Goal: Information Seeking & Learning: Check status

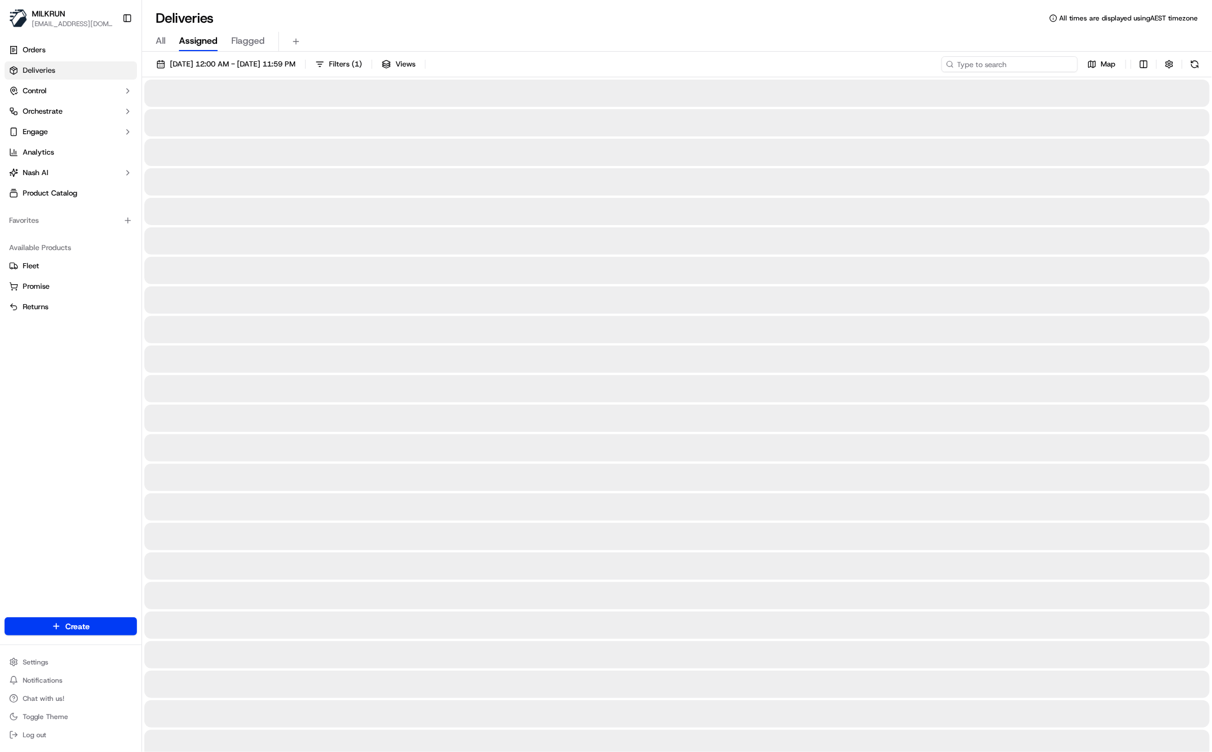
click at [1006, 64] on input at bounding box center [1010, 64] width 136 height 16
paste input "[PERSON_NAME]"
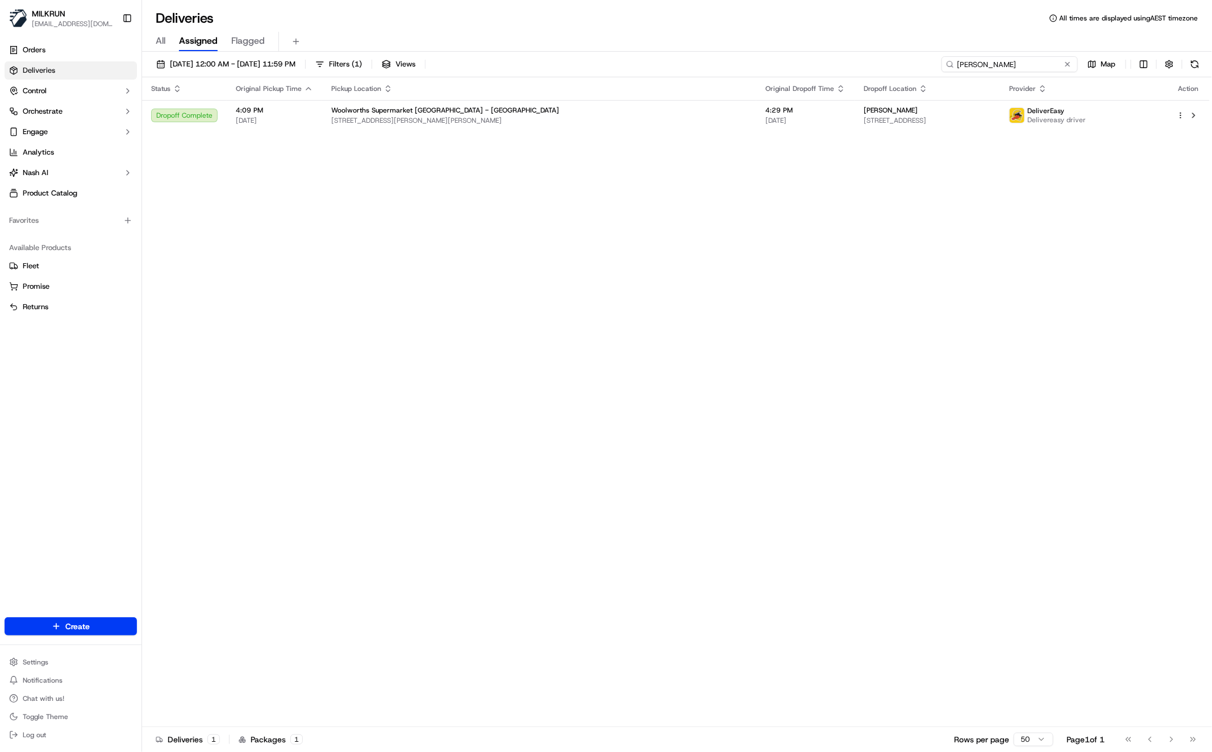
type input "Chrissy Richards"
click at [163, 40] on span "All" at bounding box center [161, 41] width 10 height 14
click at [1057, 64] on input "Chrissy Richards" at bounding box center [1010, 64] width 136 height 16
click at [1068, 64] on button at bounding box center [1067, 64] width 11 height 11
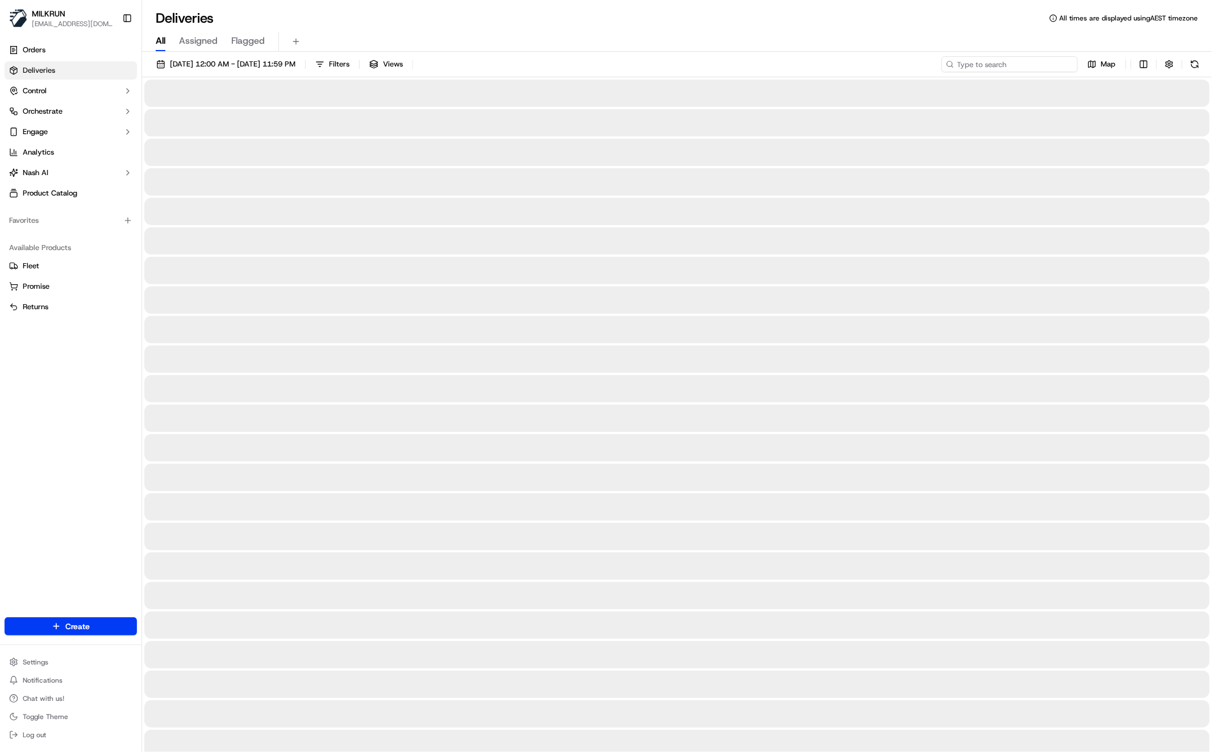
click at [1030, 66] on input at bounding box center [1010, 64] width 136 height 16
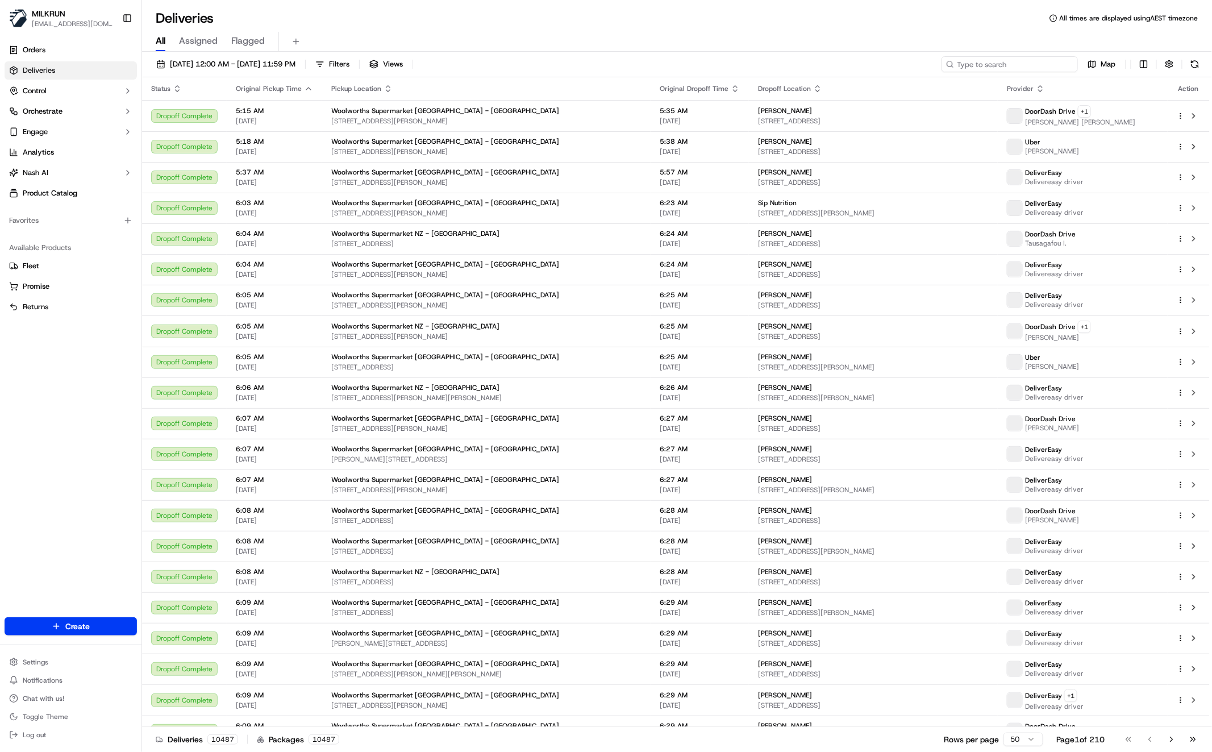
paste input "Chrissy Richards"
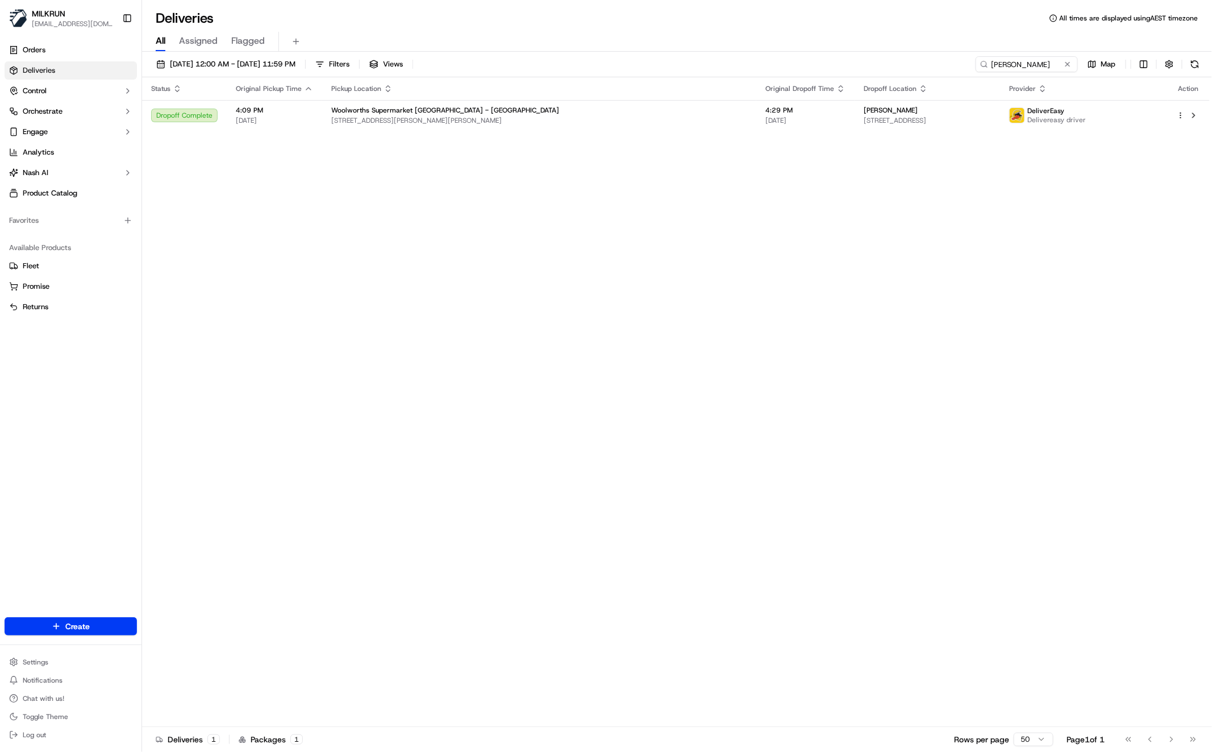
click at [516, 306] on div "Status Original Pickup Time Pickup Location Original Dropoff Time Dropoff Locat…" at bounding box center [676, 401] width 1068 height 649
click at [1053, 67] on input "Chrissy Richards" at bounding box center [1010, 64] width 136 height 16
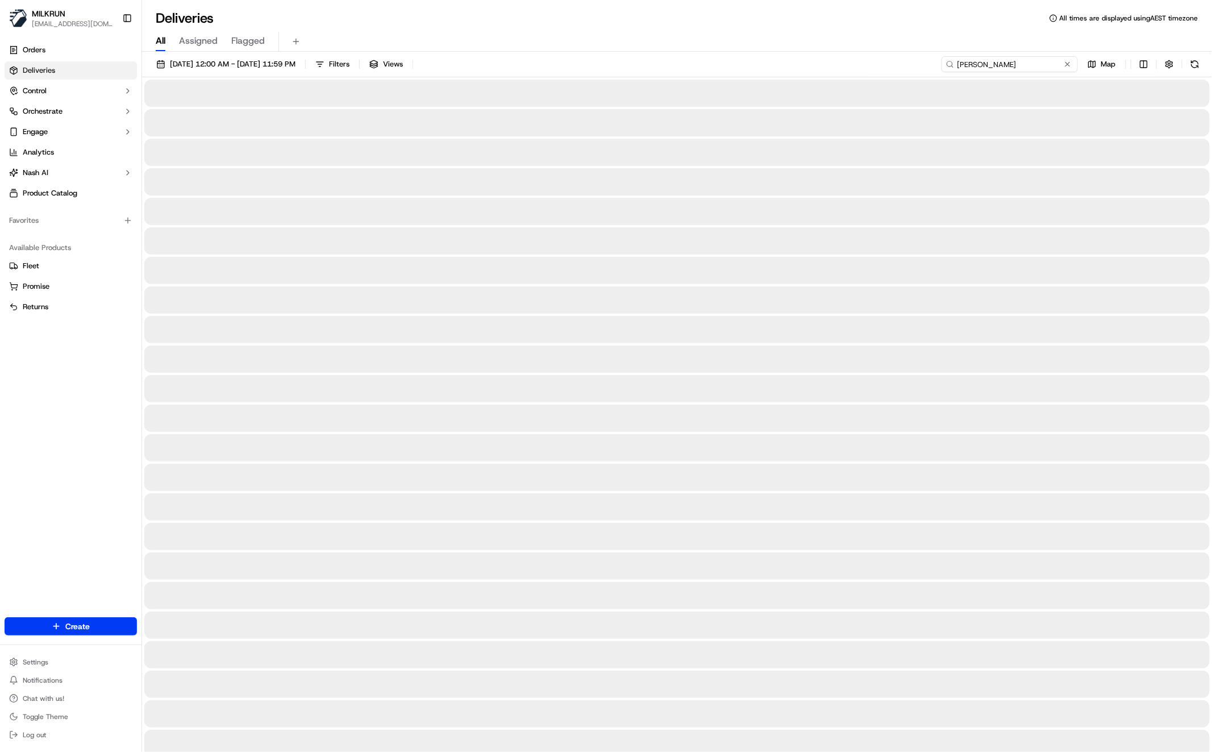
type input "Chrissy Richards"
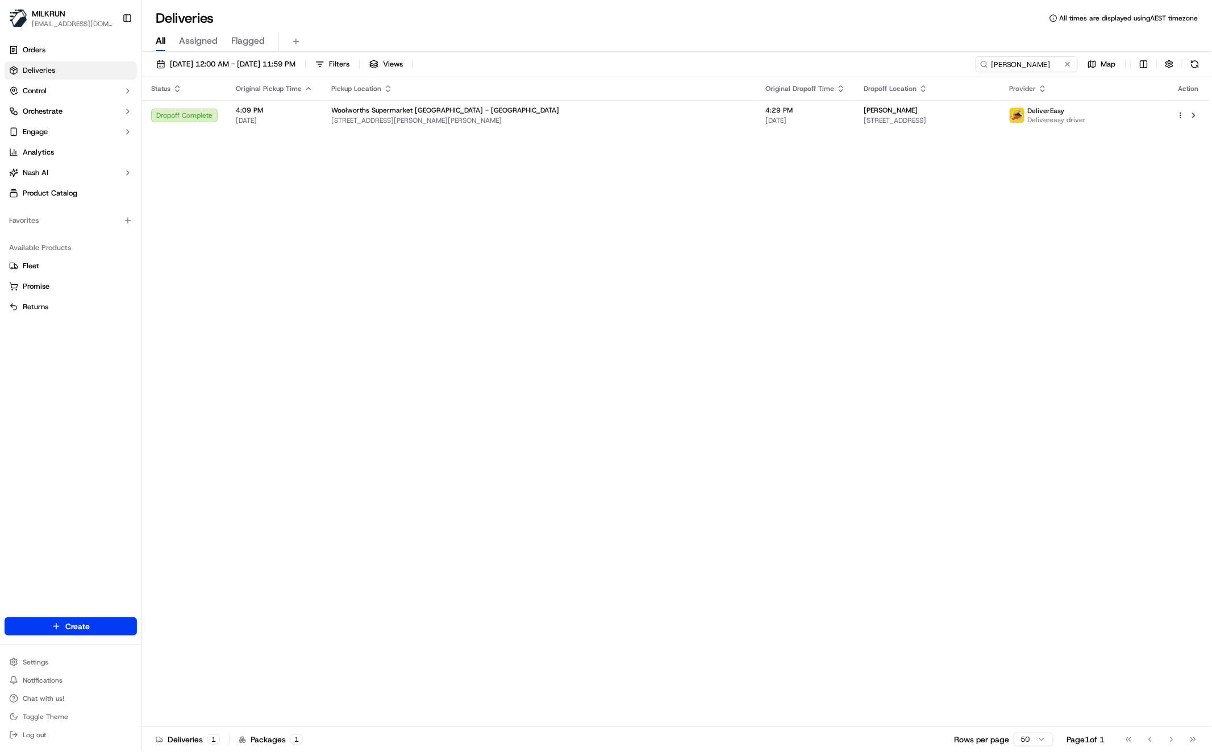
click at [759, 272] on div "Status Original Pickup Time Pickup Location Original Dropoff Time Dropoff Locat…" at bounding box center [676, 401] width 1068 height 649
drag, startPoint x: 707, startPoint y: 224, endPoint x: 728, endPoint y: 221, distance: 20.7
click at [707, 223] on div "Status Original Pickup Time Pickup Location Original Dropoff Time Dropoff Locat…" at bounding box center [676, 401] width 1068 height 649
drag, startPoint x: 1055, startPoint y: 60, endPoint x: 935, endPoint y: 55, distance: 120.0
click at [935, 55] on div "19/09/2025 12:00 AM - 19/09/2025 11:59 PM Filters Views Chrissy Richards Map St…" at bounding box center [677, 403] width 1070 height 702
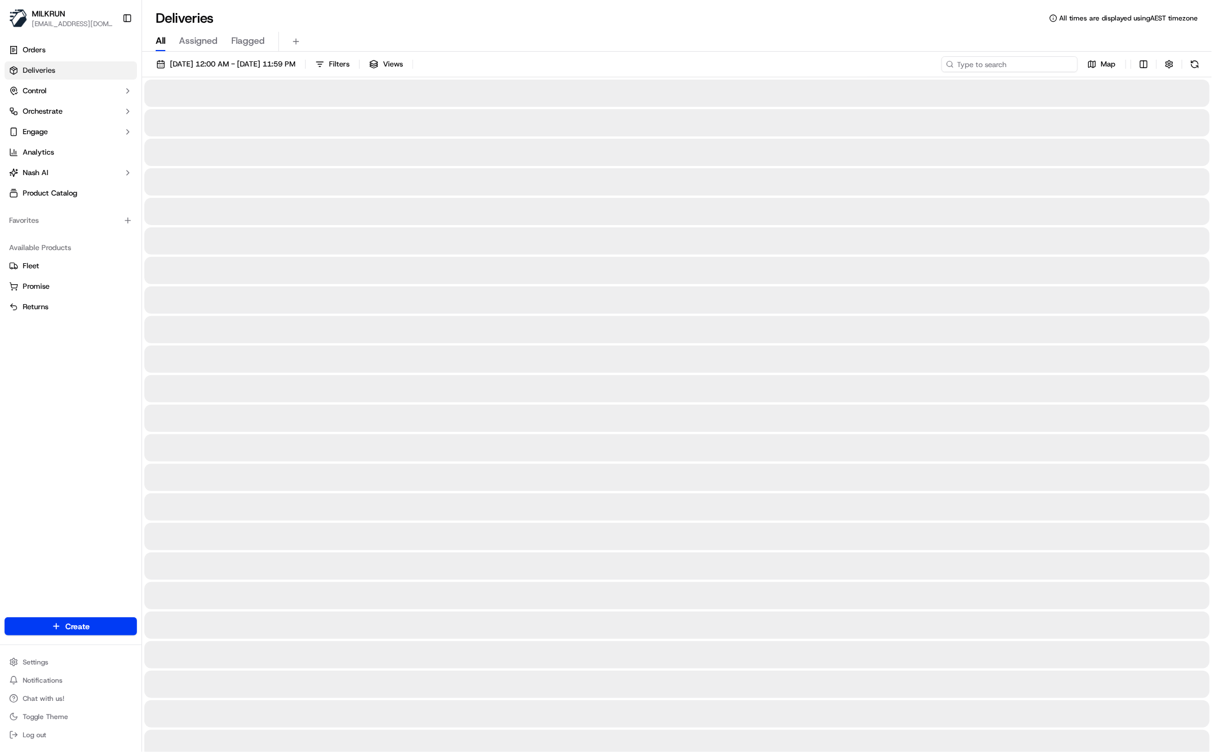
type input "Chrissy Richards"
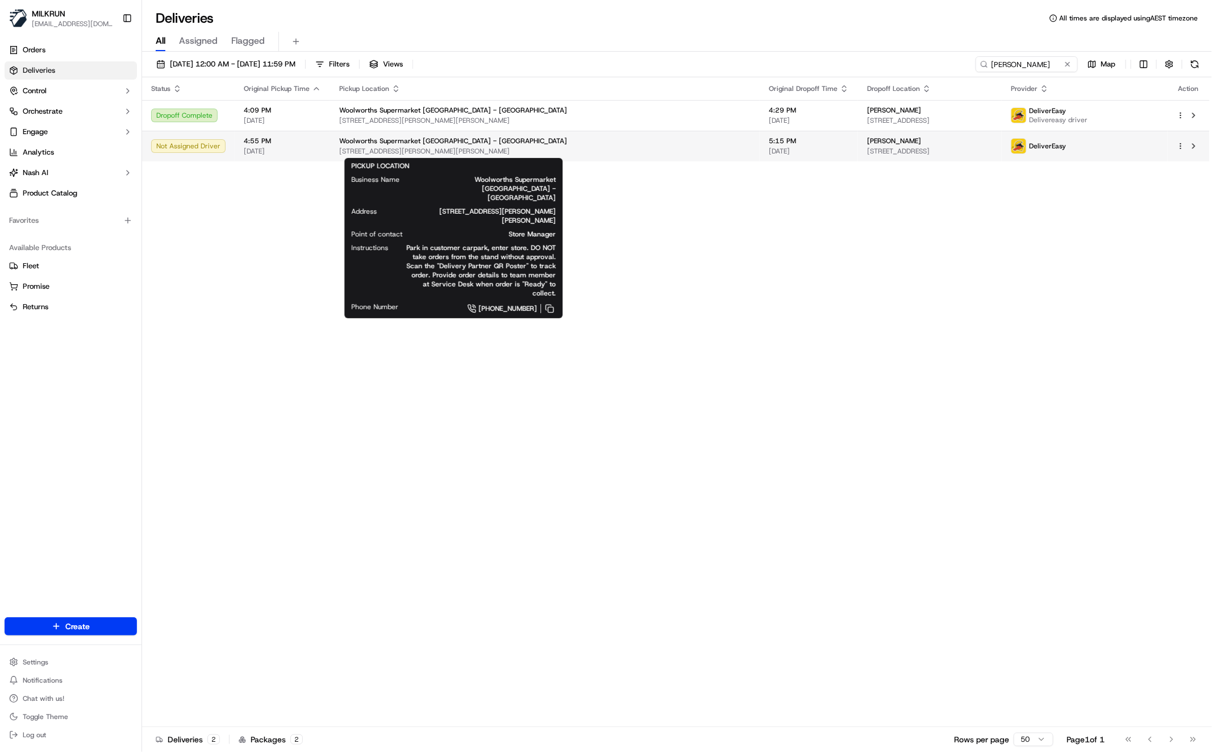
click at [513, 145] on div "Woolworths Supermarket [GEOGRAPHIC_DATA] - [GEOGRAPHIC_DATA]" at bounding box center [544, 140] width 411 height 9
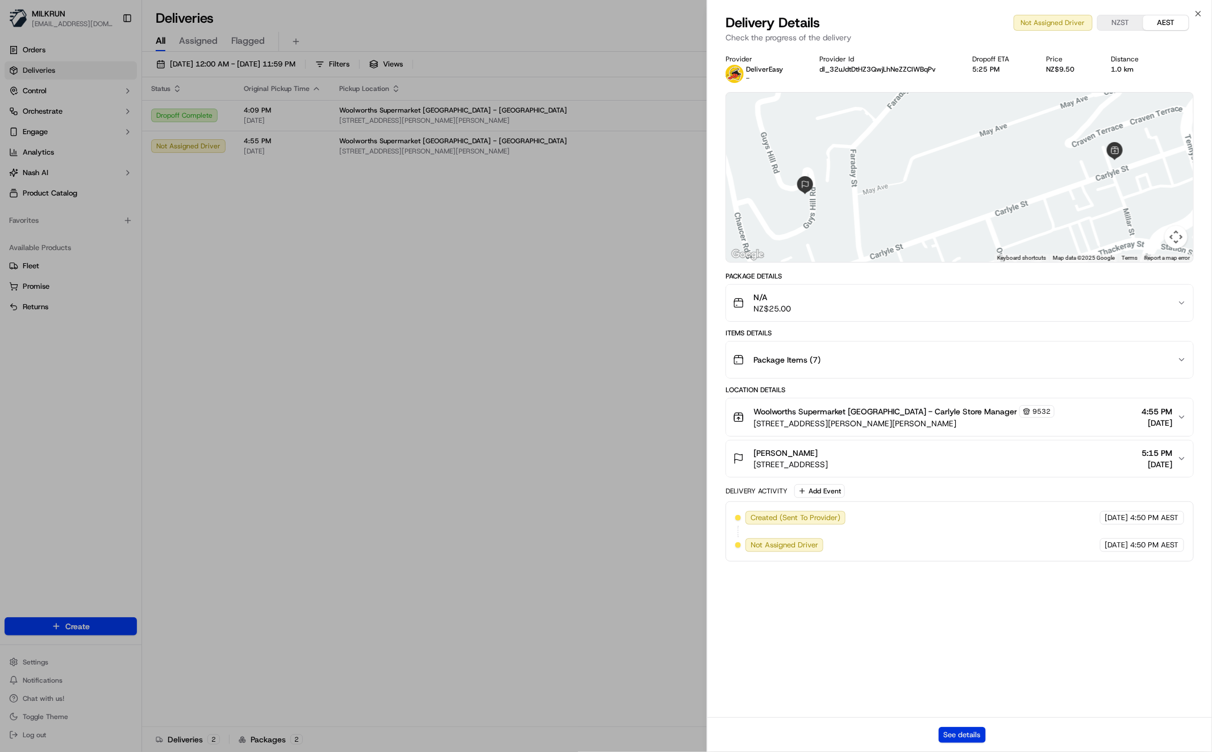
click at [963, 735] on button "See details" at bounding box center [962, 735] width 47 height 16
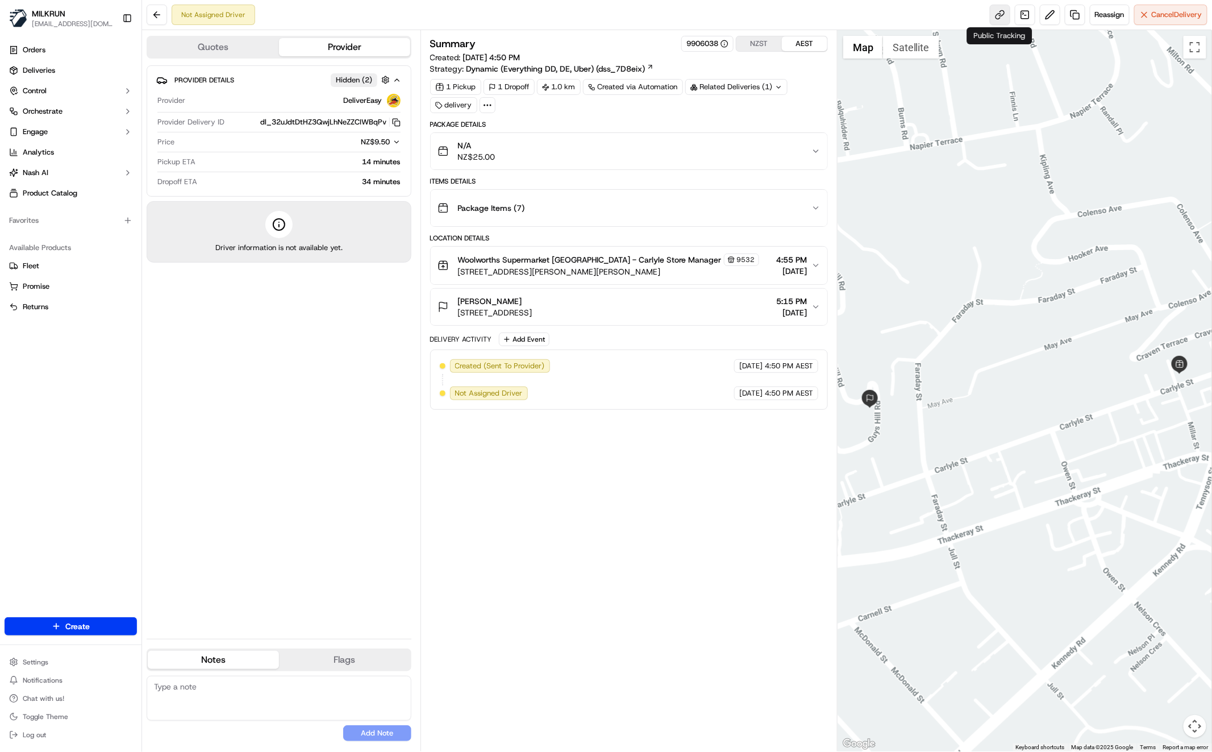
click at [1001, 15] on link at bounding box center [1000, 15] width 20 height 20
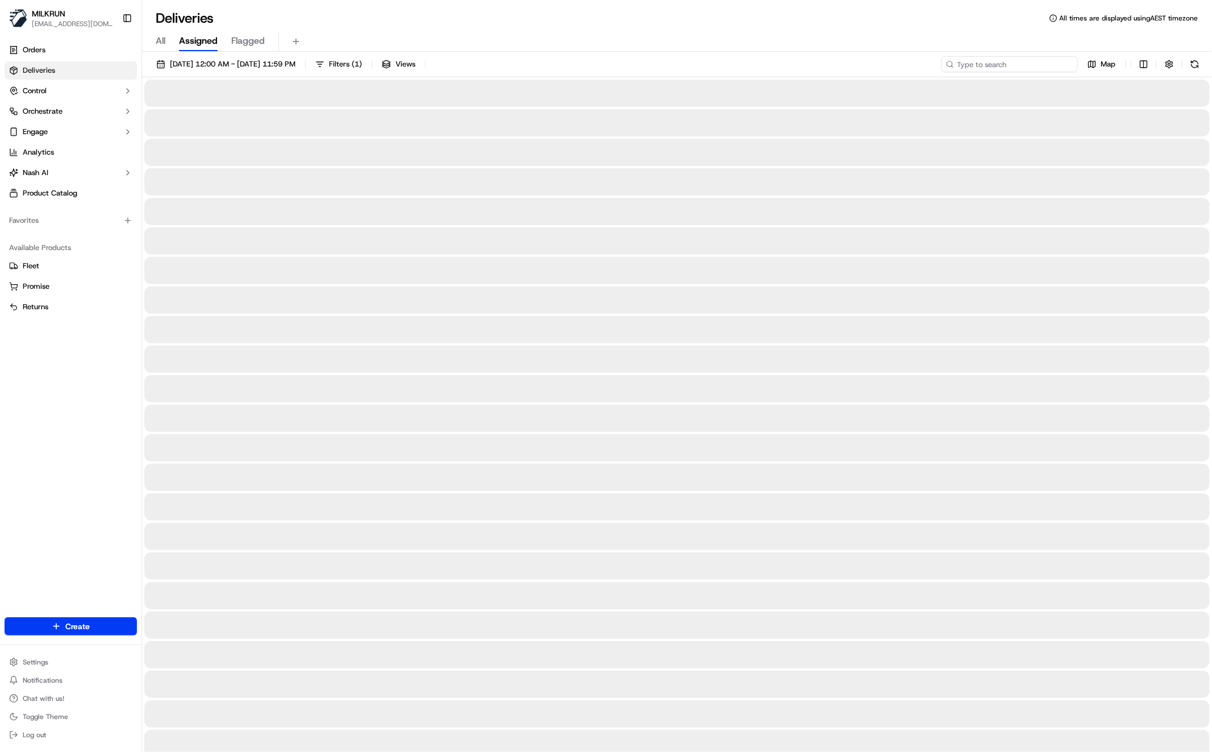
click at [1007, 65] on input at bounding box center [1010, 64] width 136 height 16
paste input "366f4558-ddbf-4ef3-8e3f-254dff48cf40"
type input "366f4558-ddbf-4ef3-8e3f-254dff48cf40"
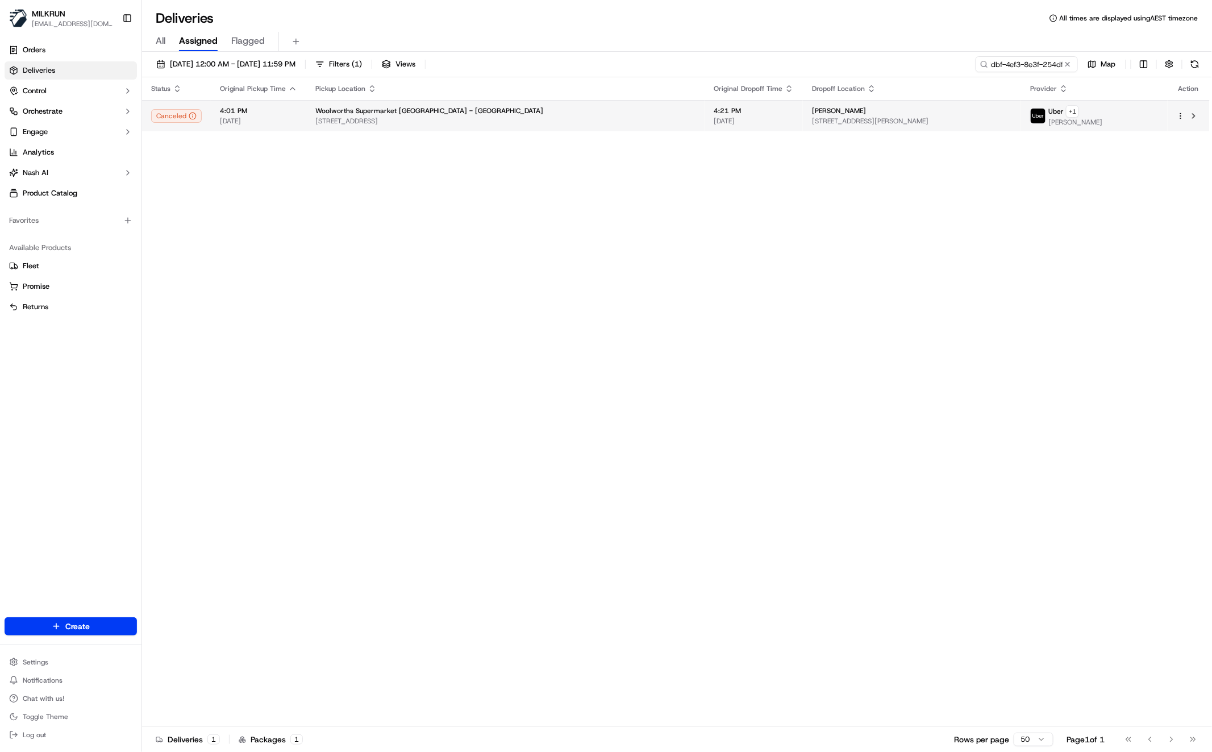
click at [812, 113] on div "Mackenzie waddington" at bounding box center [912, 110] width 200 height 9
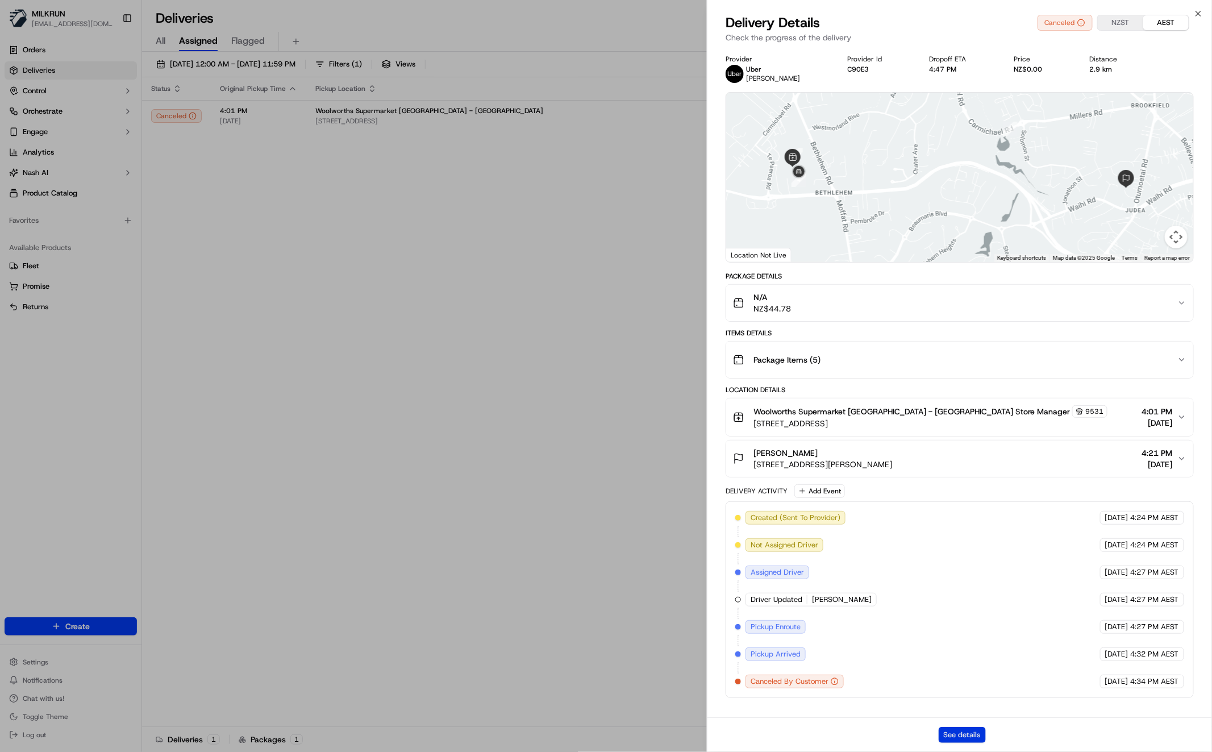
click at [961, 738] on button "See details" at bounding box center [962, 735] width 47 height 16
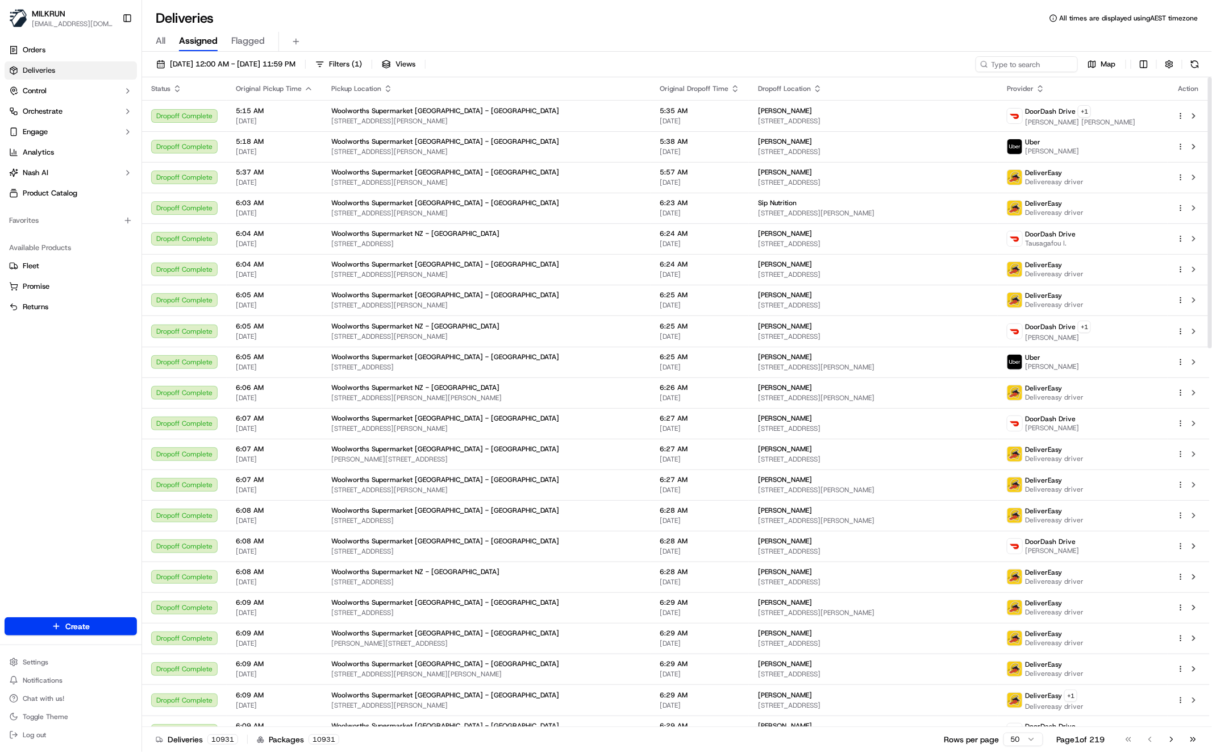
click at [1025, 66] on div "19/09/2025 12:00 AM - 19/09/2025 11:59 PM Filters ( 1 ) Views Map" at bounding box center [677, 66] width 1070 height 21
click at [1024, 64] on input at bounding box center [1010, 64] width 136 height 16
paste input "a1ad9003-5bc0-4992-bb95-ec5d564a77f1"
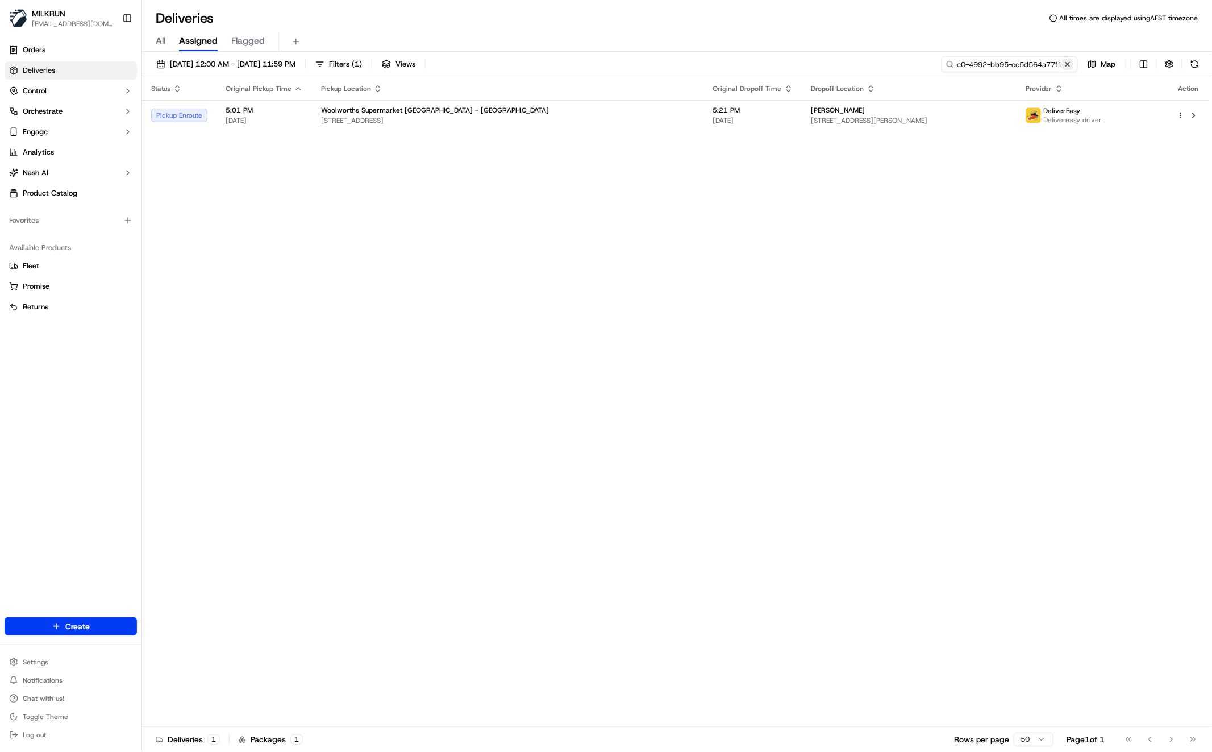
type input "a1ad9003-5bc0-4992-bb95-ec5d564a77f1"
click at [1070, 66] on button at bounding box center [1067, 64] width 11 height 11
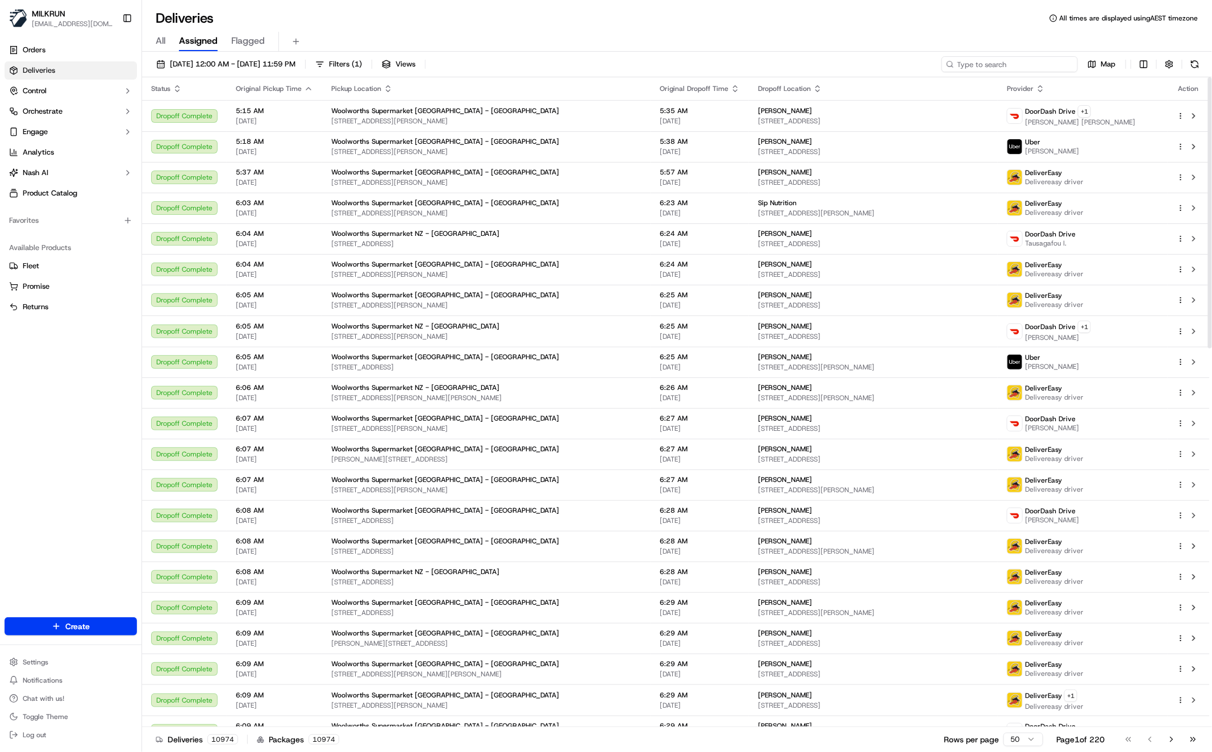
click at [1040, 63] on input at bounding box center [1010, 64] width 136 height 16
paste input "Chrissy Richards"
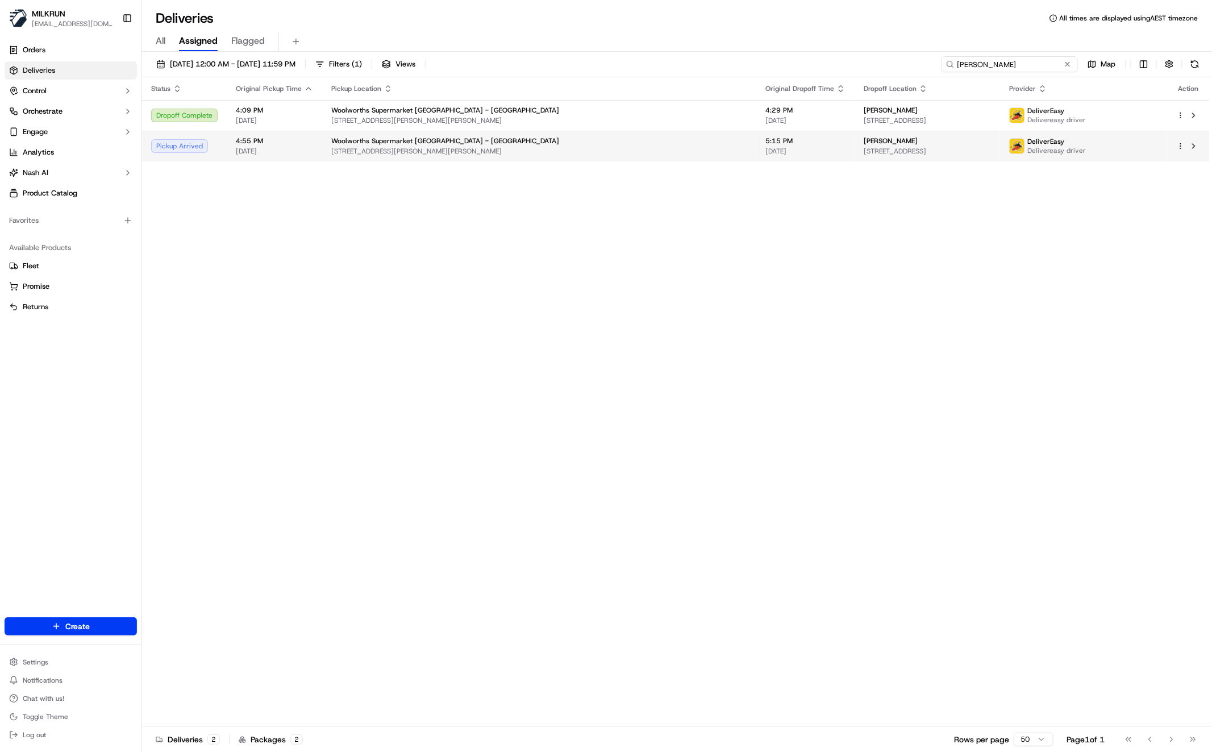
type input "Chrissy Richards"
click at [486, 147] on span "[STREET_ADDRESS][PERSON_NAME][PERSON_NAME]" at bounding box center [539, 151] width 416 height 9
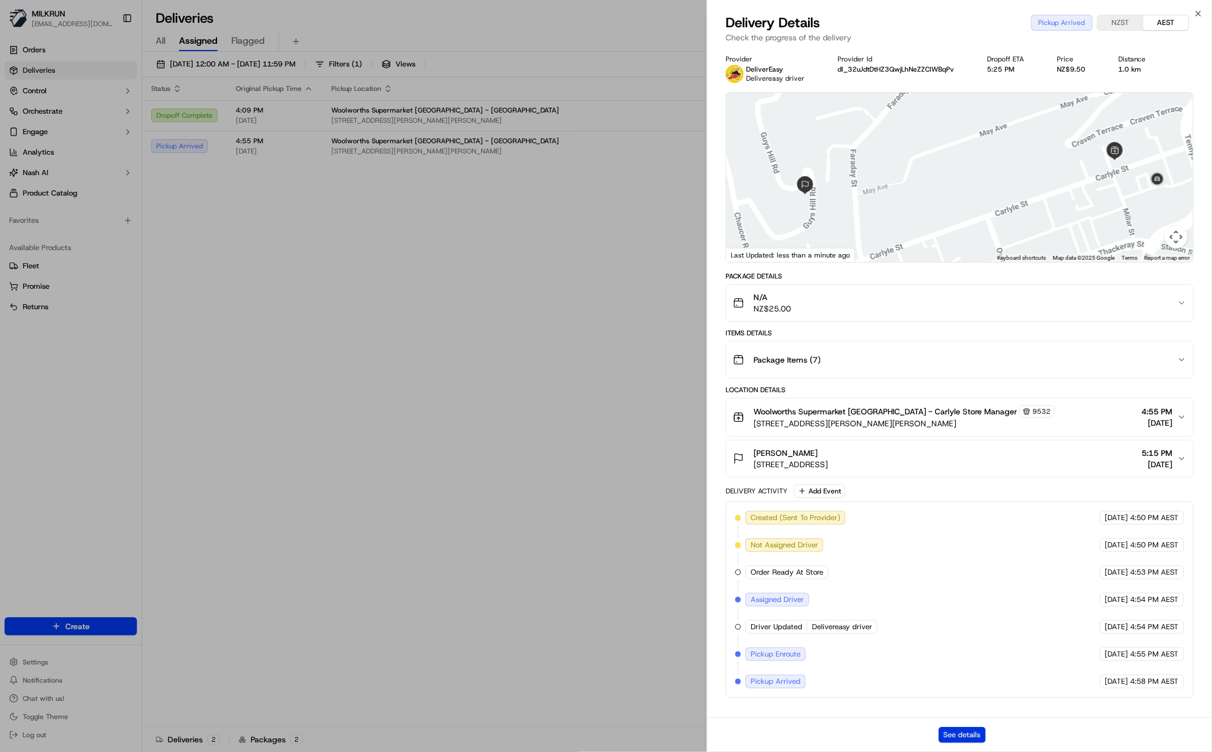
click at [961, 740] on button "See details" at bounding box center [962, 735] width 47 height 16
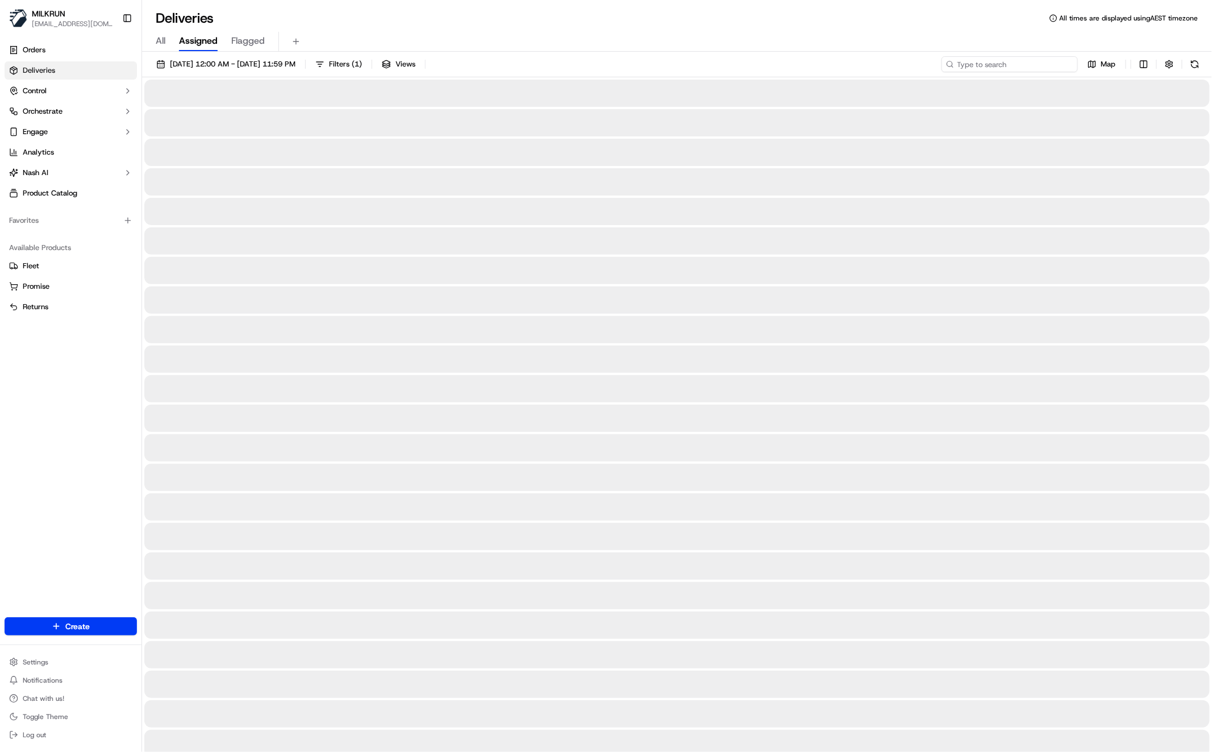
click at [1003, 70] on input at bounding box center [1010, 64] width 136 height 16
paste input "c498c548-bd93-4376-b38a-7b5105fb39cc"
click at [165, 40] on span "All" at bounding box center [161, 41] width 10 height 14
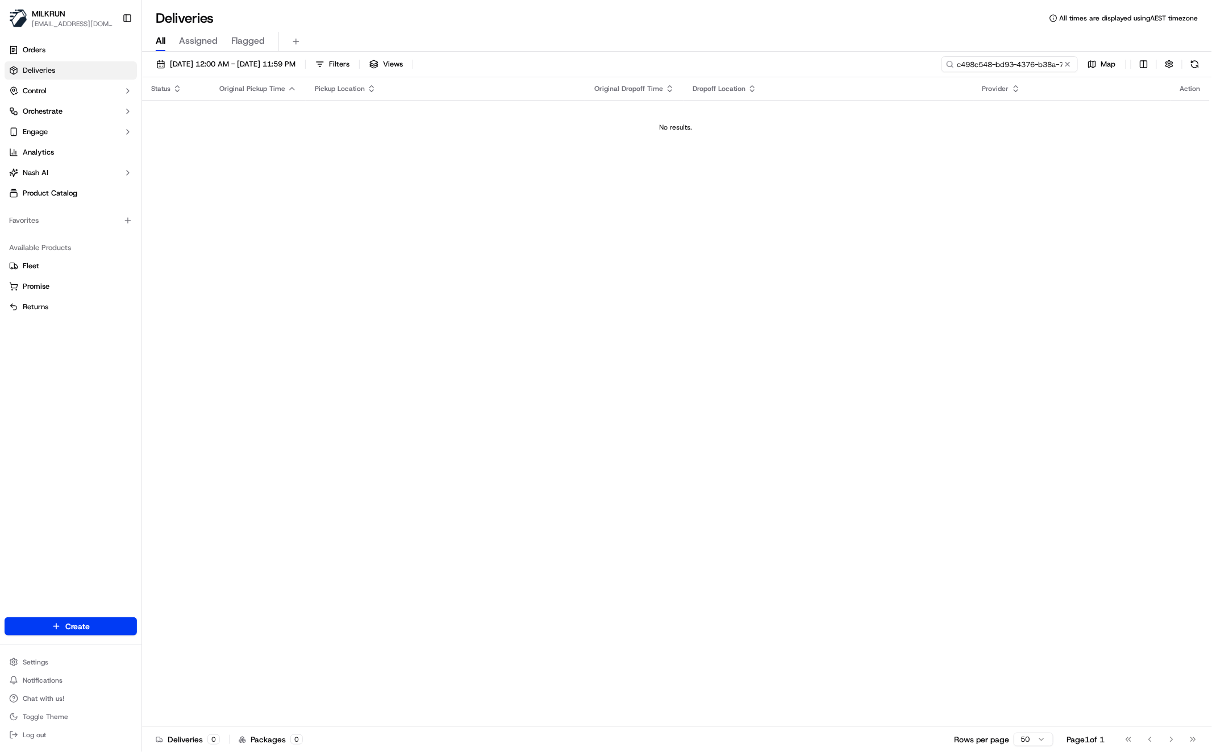
click at [1023, 69] on input "c498c548-bd93-4376-b38a-7b5105fb39cc" at bounding box center [1010, 64] width 136 height 16
click at [1022, 68] on input "c498c548-bd93-4376-b38a-7b5105fb39cc" at bounding box center [1010, 64] width 136 height 16
click at [1022, 67] on input "c498c548-bd93-4376-b38a-7b5105fb39cc" at bounding box center [1010, 64] width 136 height 16
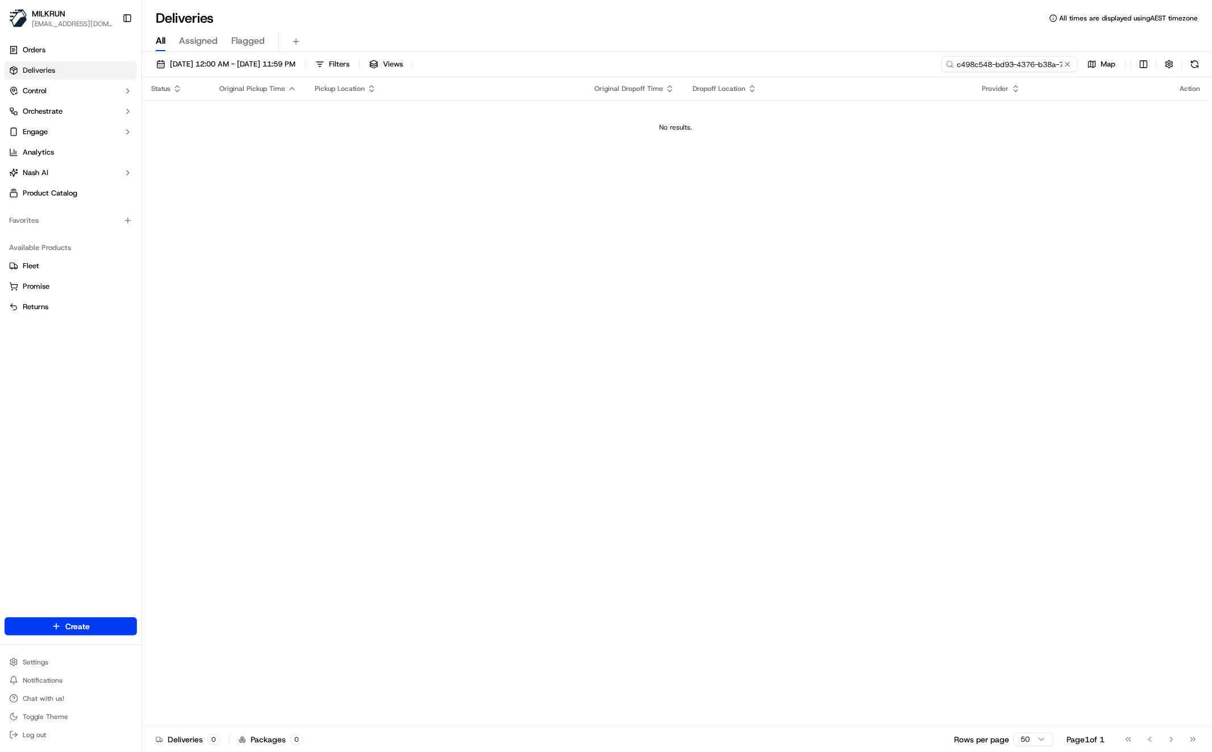
paste input "[PERSON_NAME] m"
type input "[PERSON_NAME] m"
click at [1070, 66] on button at bounding box center [1067, 64] width 11 height 11
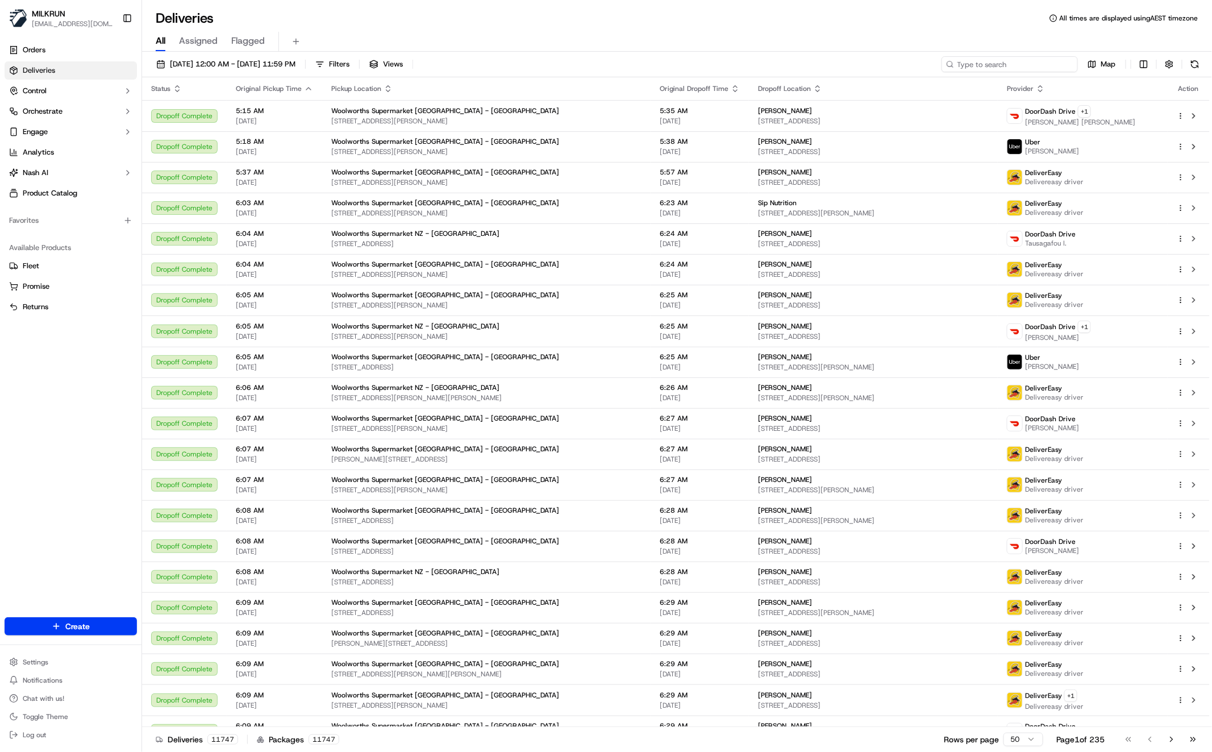
click at [1046, 67] on input at bounding box center [1010, 64] width 136 height 16
paste input "c498c548-bd93-4376-b38a-7b5105fb39cc"
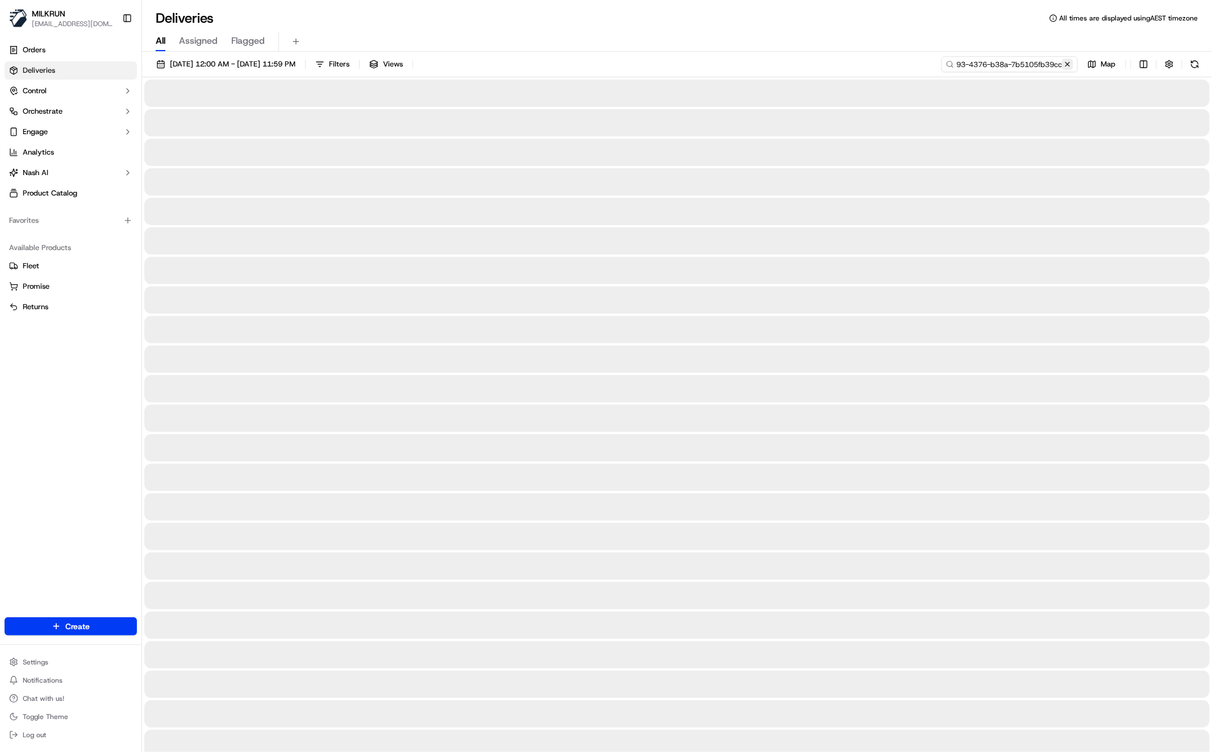
type input "c498c548-bd93-4376-b38a-7b5105fb39cc"
click at [1071, 65] on button at bounding box center [1067, 64] width 11 height 11
click at [1019, 63] on input at bounding box center [1010, 64] width 136 height 16
paste input "[PERSON_NAME] m"
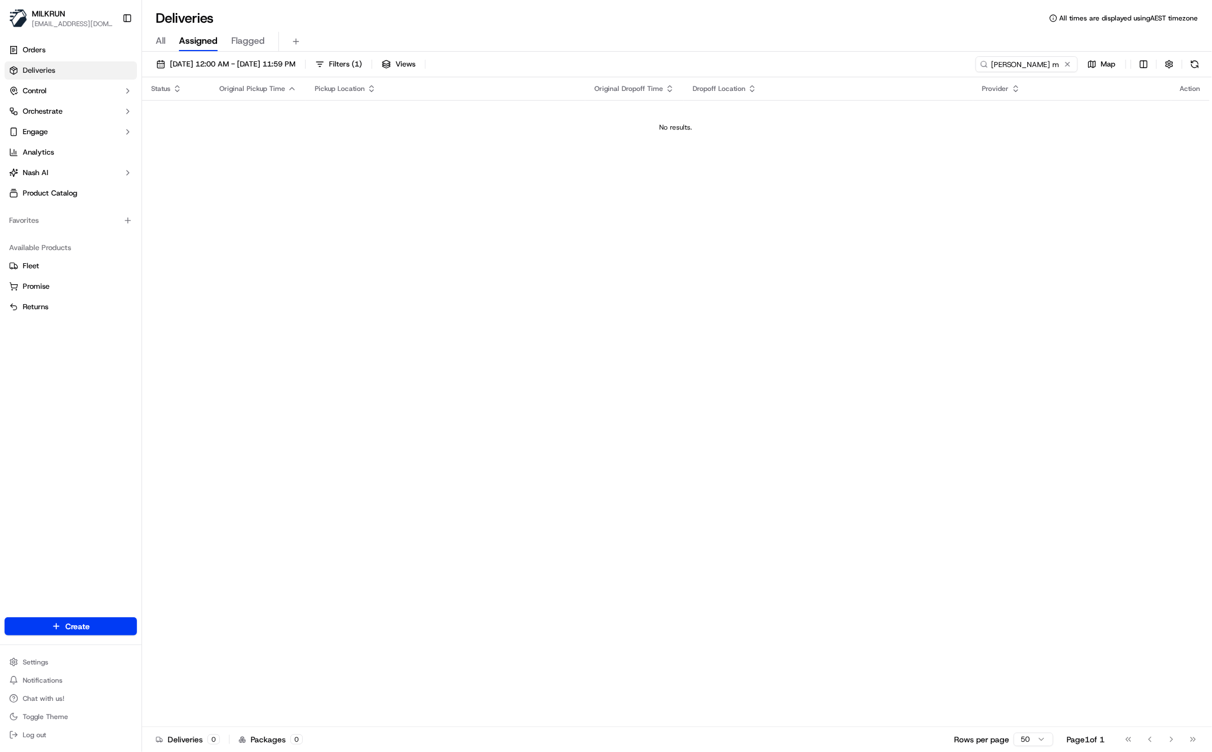
click at [158, 45] on span "All" at bounding box center [161, 41] width 10 height 14
click at [1055, 65] on input "[PERSON_NAME] m" at bounding box center [1010, 64] width 136 height 16
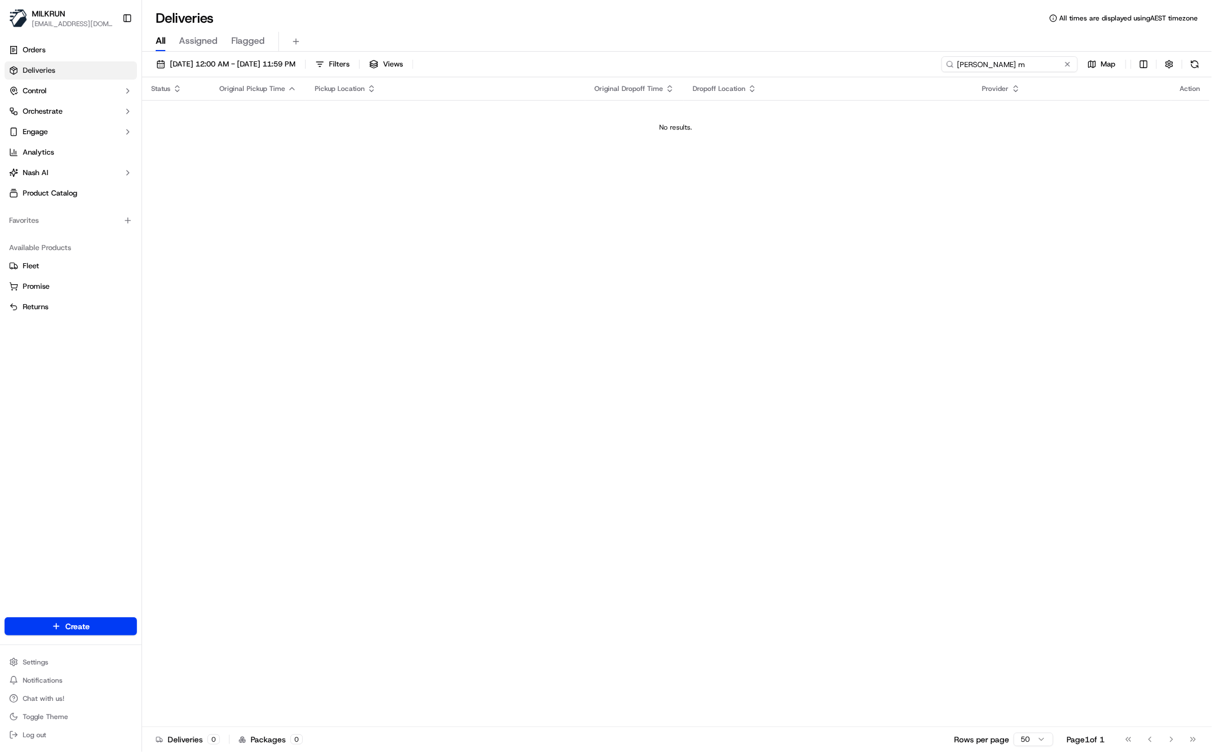
click at [1055, 65] on input "[PERSON_NAME] m" at bounding box center [1010, 64] width 136 height 16
click at [444, 253] on div "Status Original Pickup Time Pickup Location Original Dropoff Time Dropoff Locat…" at bounding box center [676, 401] width 1068 height 649
click at [1032, 63] on input "[PERSON_NAME] m" at bounding box center [1010, 64] width 136 height 16
drag, startPoint x: 412, startPoint y: 322, endPoint x: 380, endPoint y: 411, distance: 94.4
click at [411, 322] on div "Status Original Pickup Time Pickup Location Original Dropoff Time Dropoff Locat…" at bounding box center [676, 401] width 1068 height 649
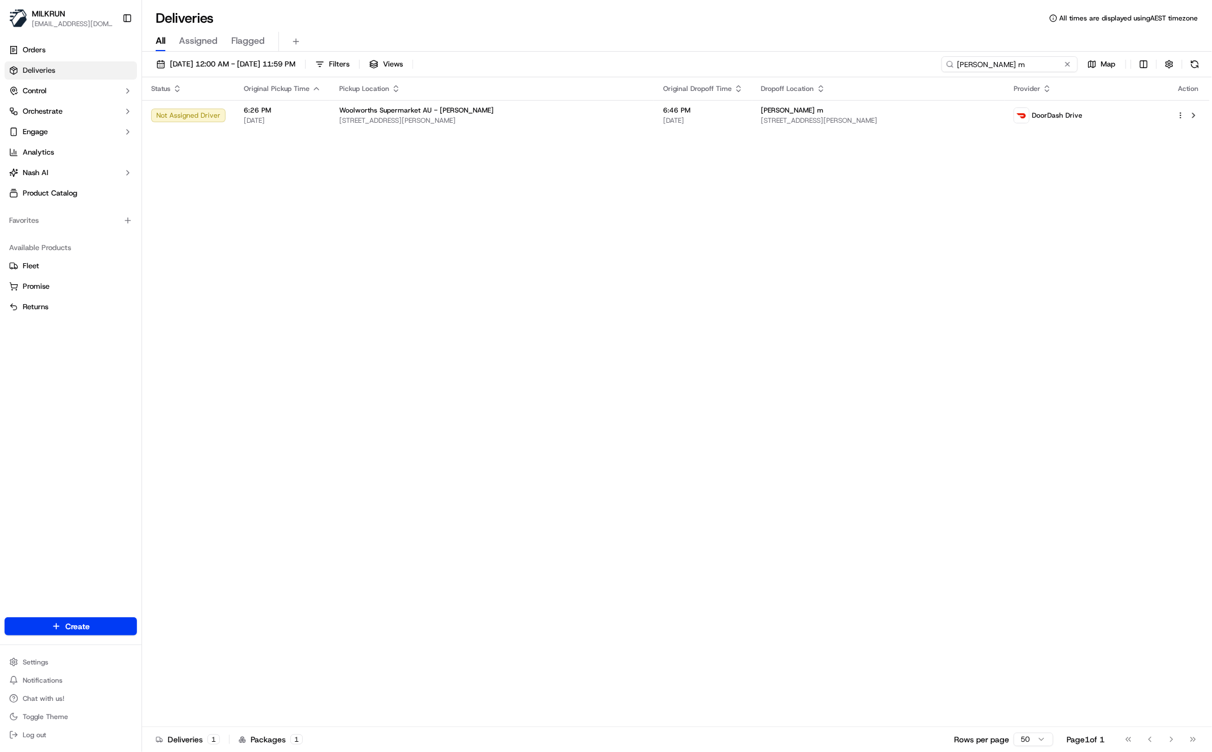
drag, startPoint x: 1023, startPoint y: 61, endPoint x: 902, endPoint y: 52, distance: 120.9
click at [902, 52] on div "19/09/2025 12:00 AM - 19/09/2025 11:59 PM Filters Views nita m Map Status Origi…" at bounding box center [677, 403] width 1070 height 702
paste input "c498c548-bd93-4376-b38a-7b5105fb39cc"
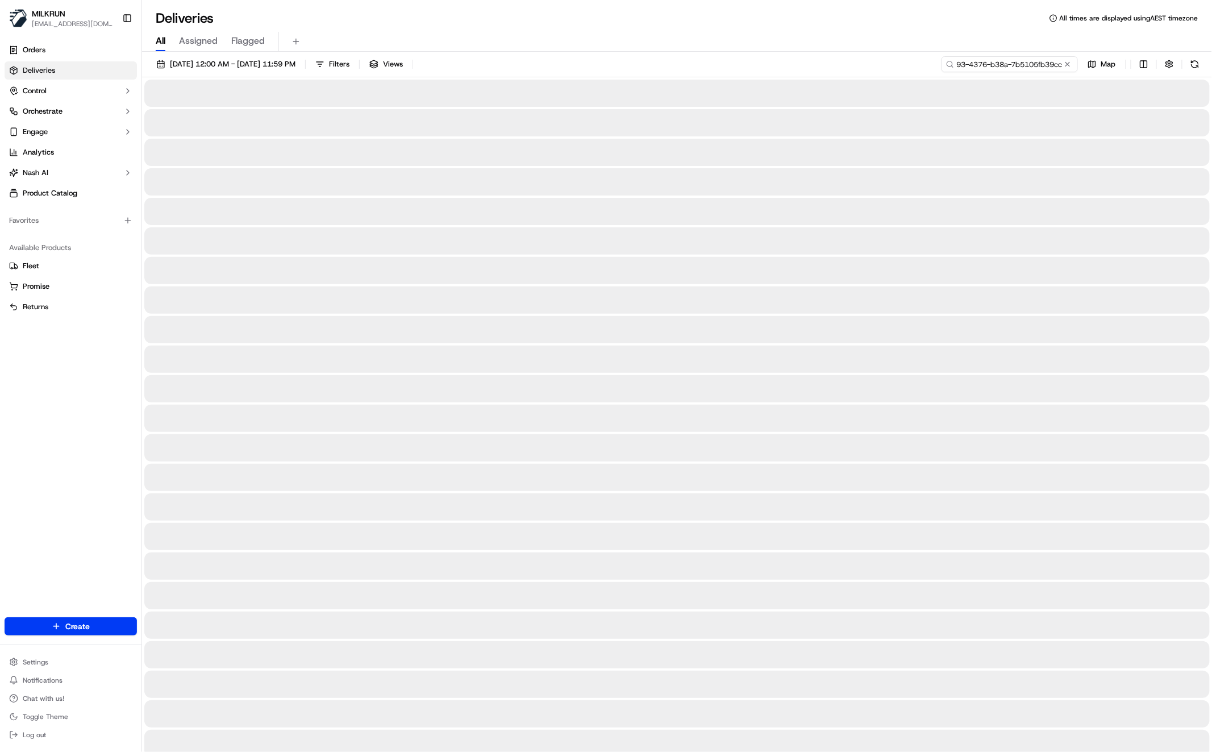
type input "c498c548-bd93-4376-b38a-7b5105fb39cc"
click at [589, 31] on div "All Assigned Flagged" at bounding box center [677, 39] width 1070 height 24
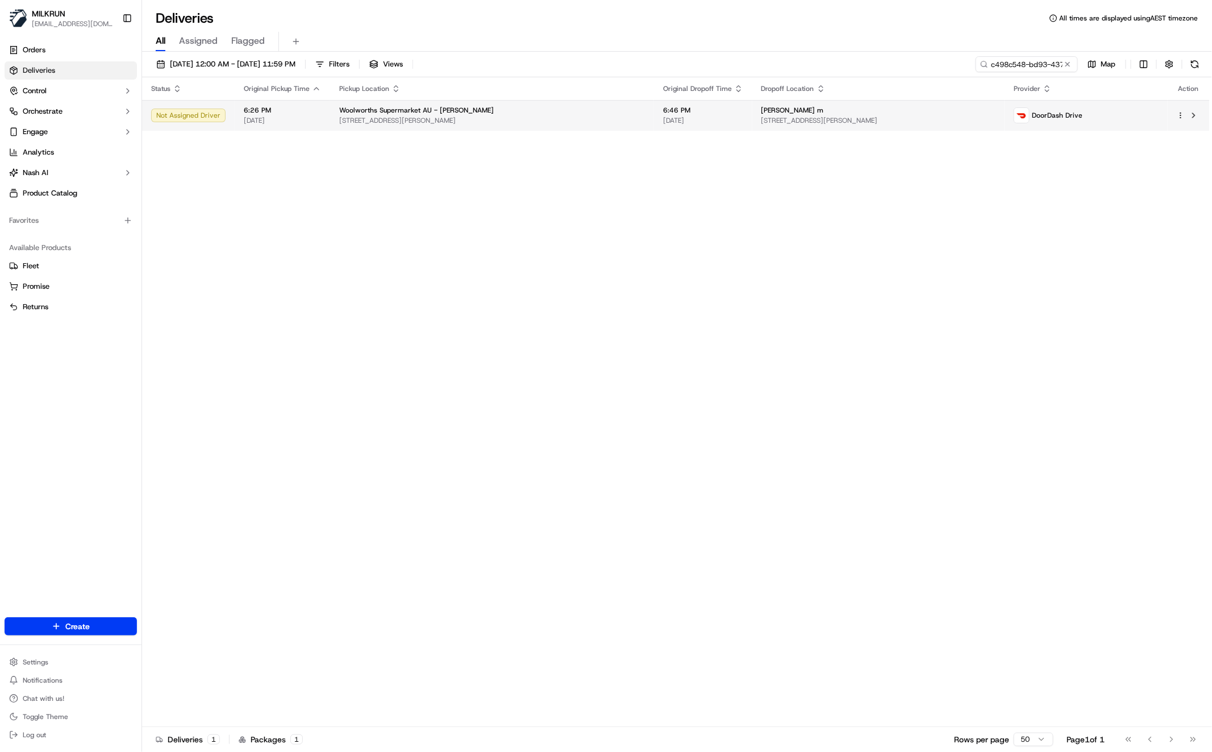
click at [405, 118] on span "[STREET_ADDRESS][PERSON_NAME]" at bounding box center [492, 120] width 306 height 9
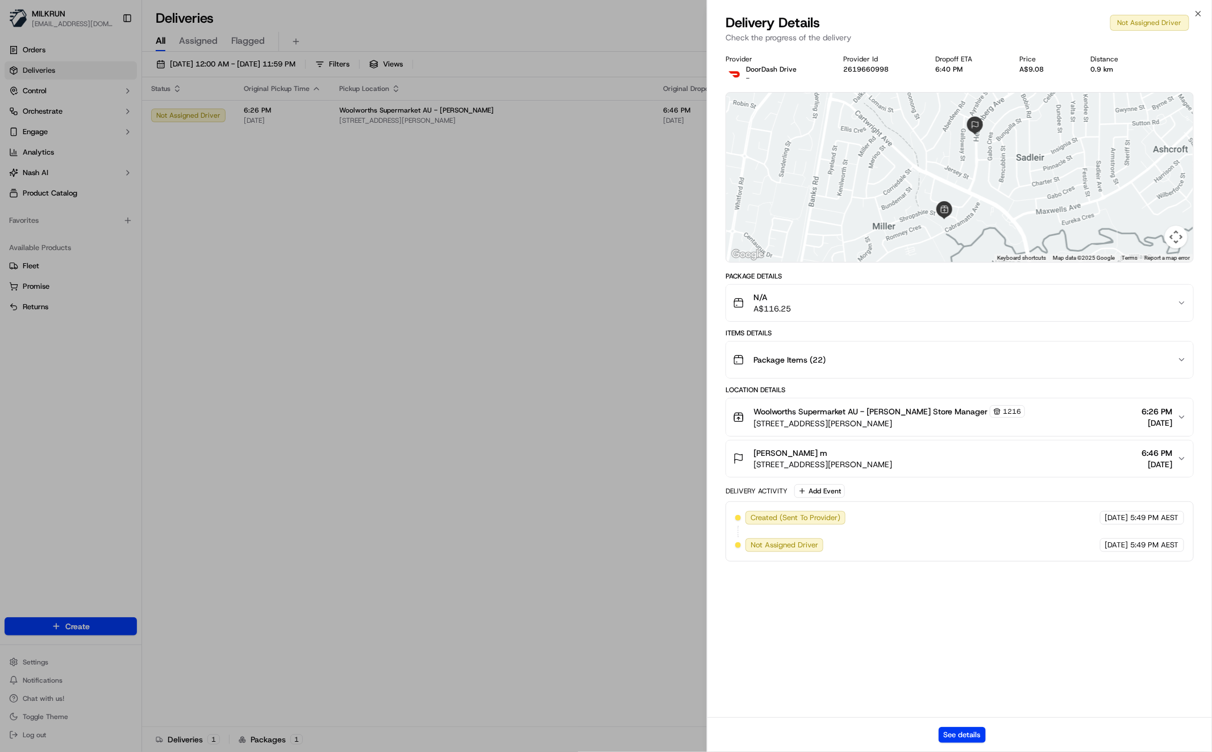
click at [1026, 607] on div "Provider DoorDash Drive - Provider Id 2619660998 Dropoff ETA 6:40 PM Price A$9.…" at bounding box center [959, 382] width 505 height 669
click at [965, 733] on button "See details" at bounding box center [962, 735] width 47 height 16
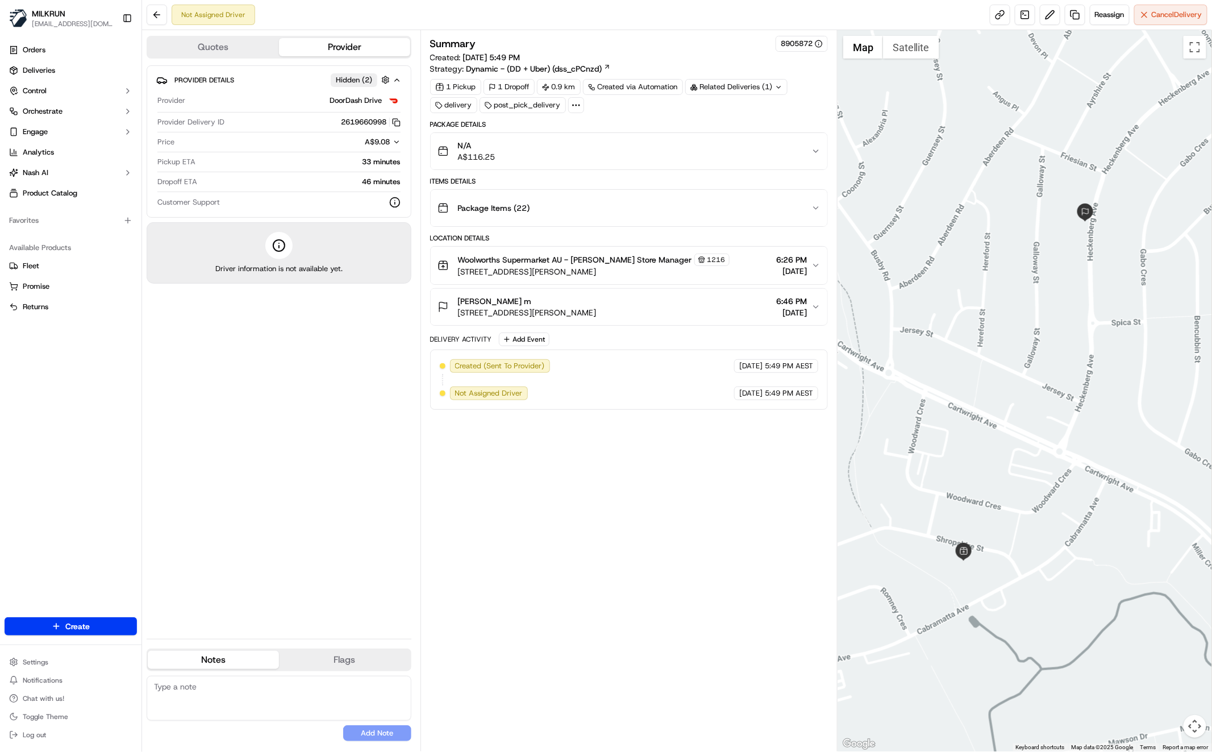
click at [606, 491] on div "Summary 8905872 Created: [DATE] 5:49 PM Strategy: Dynamic - (DD + Uber) (dss_cP…" at bounding box center [629, 391] width 398 height 710
click at [1006, 14] on link at bounding box center [1000, 15] width 20 height 20
drag, startPoint x: 303, startPoint y: 487, endPoint x: 269, endPoint y: 514, distance: 43.3
click at [303, 485] on div "Provider Details Hidden ( 2 ) Provider DoorDash Drive Provider Delivery ID 2619…" at bounding box center [279, 347] width 265 height 564
